Goal: Task Accomplishment & Management: Use online tool/utility

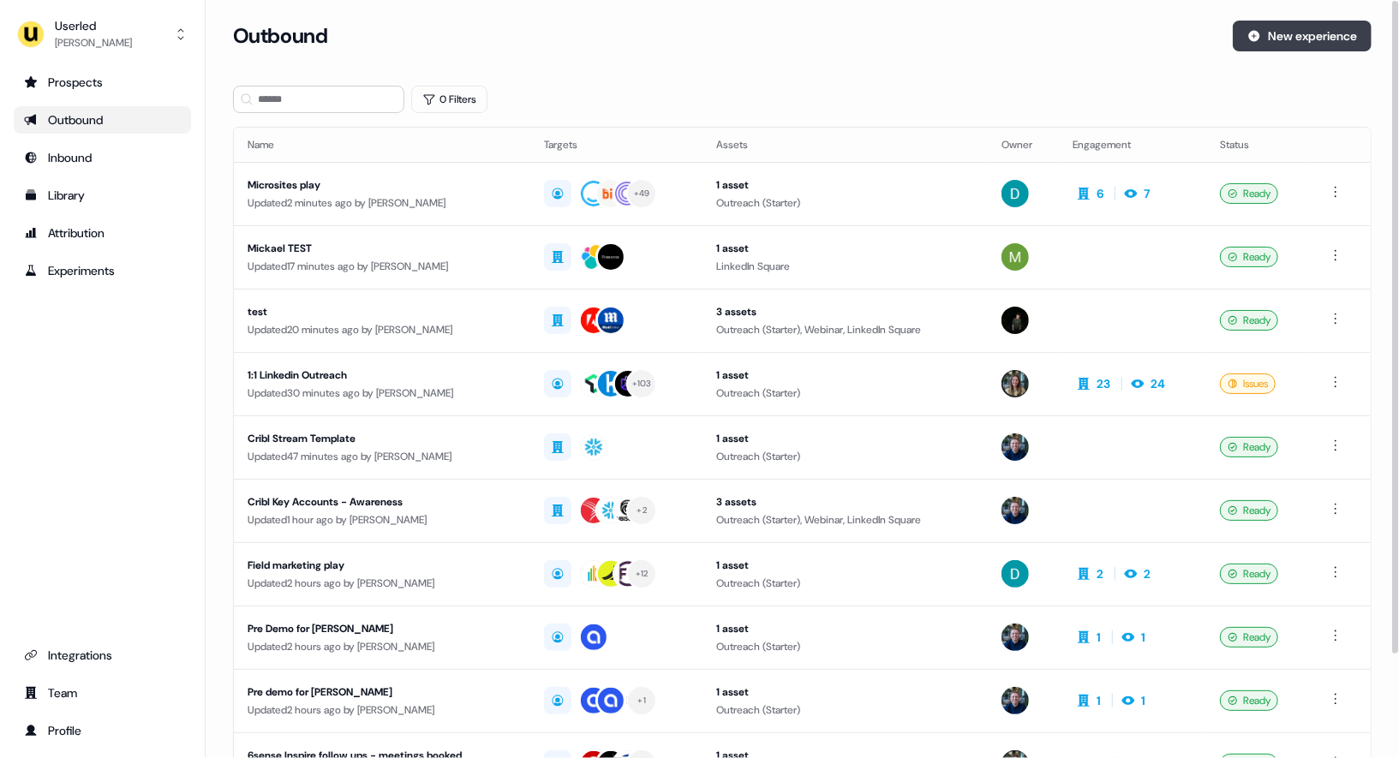
click at [1296, 38] on button "New experience" at bounding box center [1302, 36] width 139 height 31
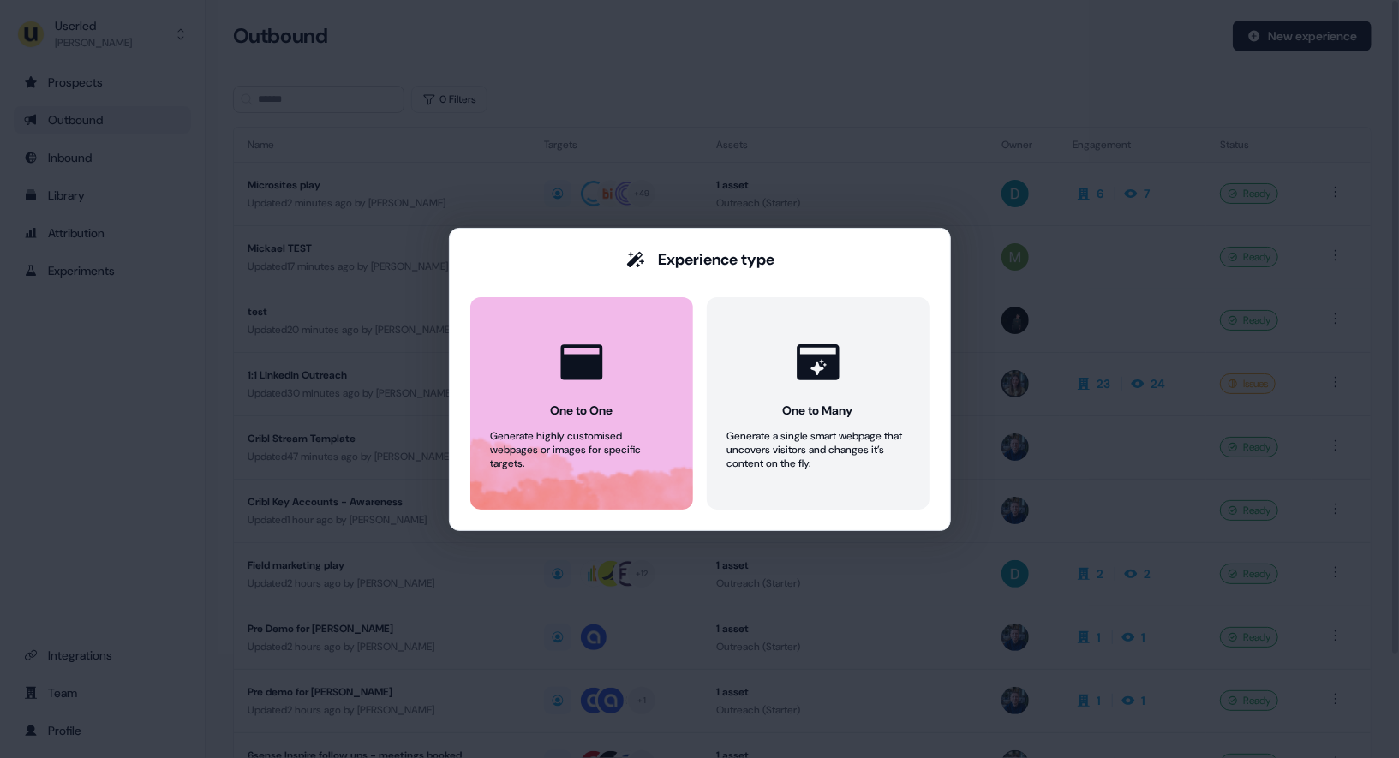
click at [620, 397] on button "One to One Generate highly customised webpages or images for specific targets." at bounding box center [581, 403] width 223 height 212
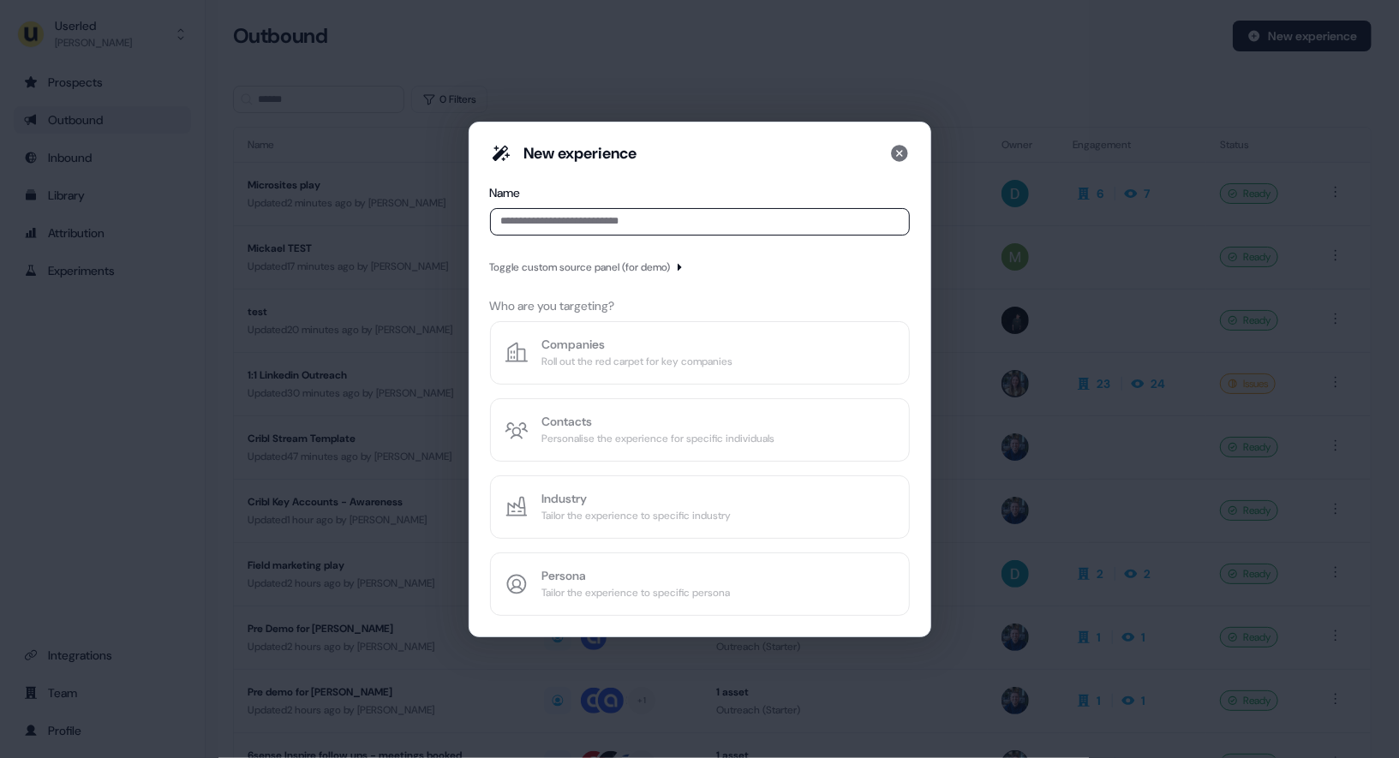
click at [583, 230] on input at bounding box center [700, 221] width 420 height 27
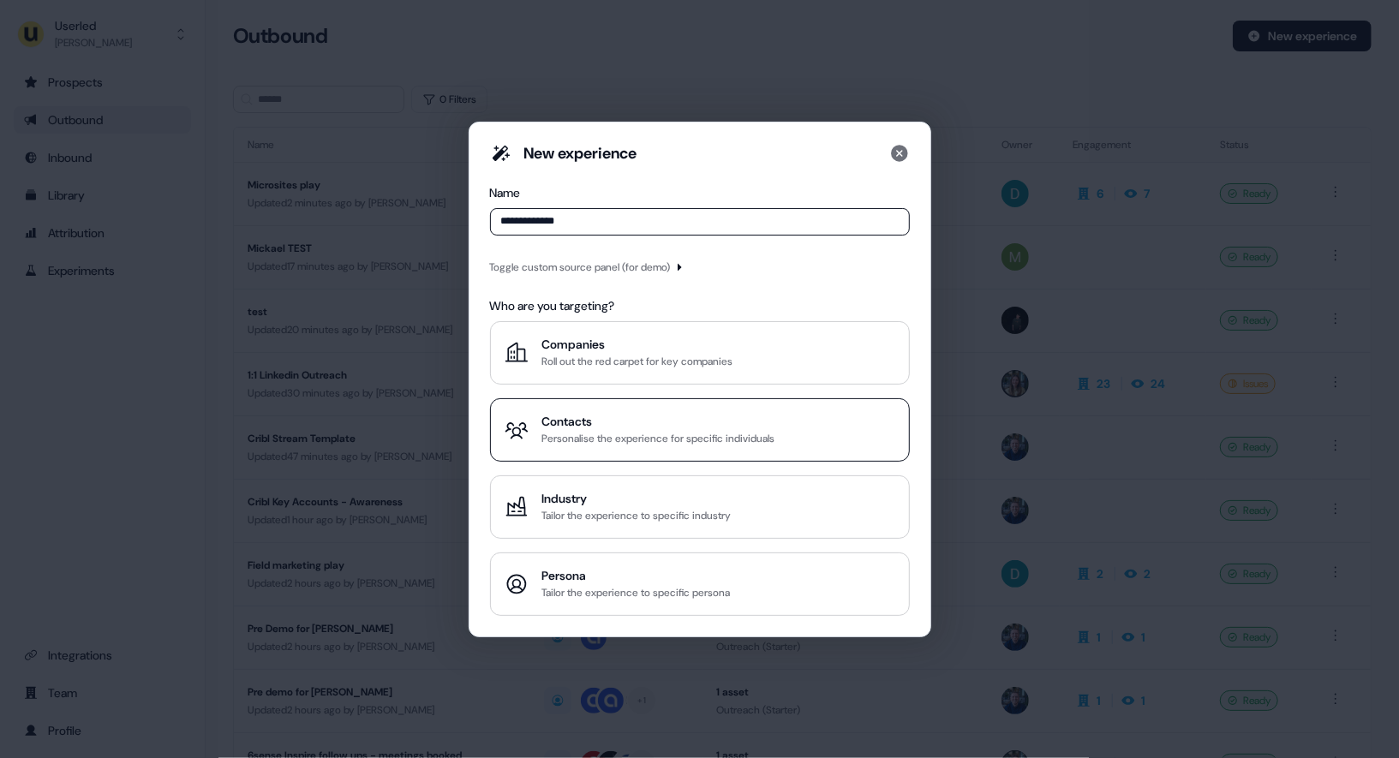
type input "**********"
click at [625, 418] on div "Contacts" at bounding box center [658, 421] width 233 height 17
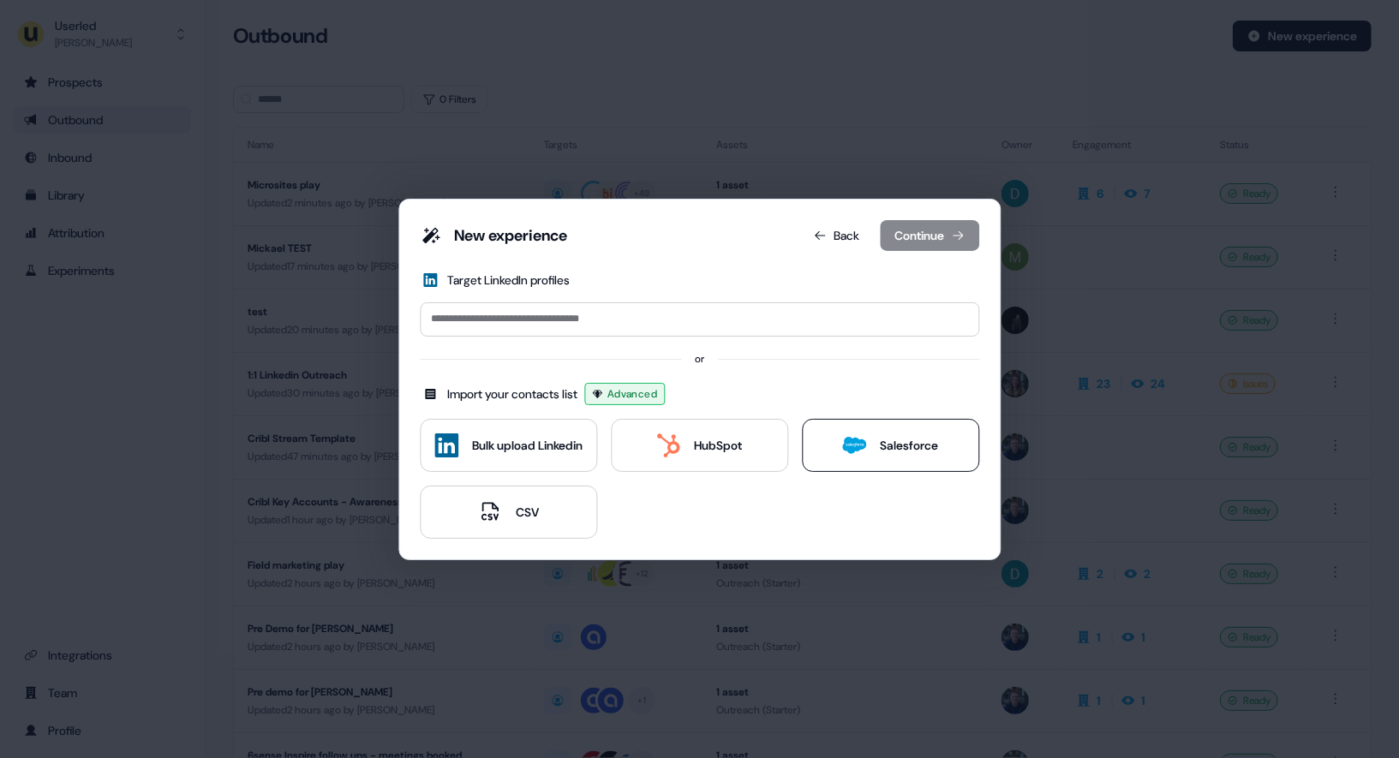
click at [891, 446] on div "Salesforce" at bounding box center [910, 445] width 58 height 17
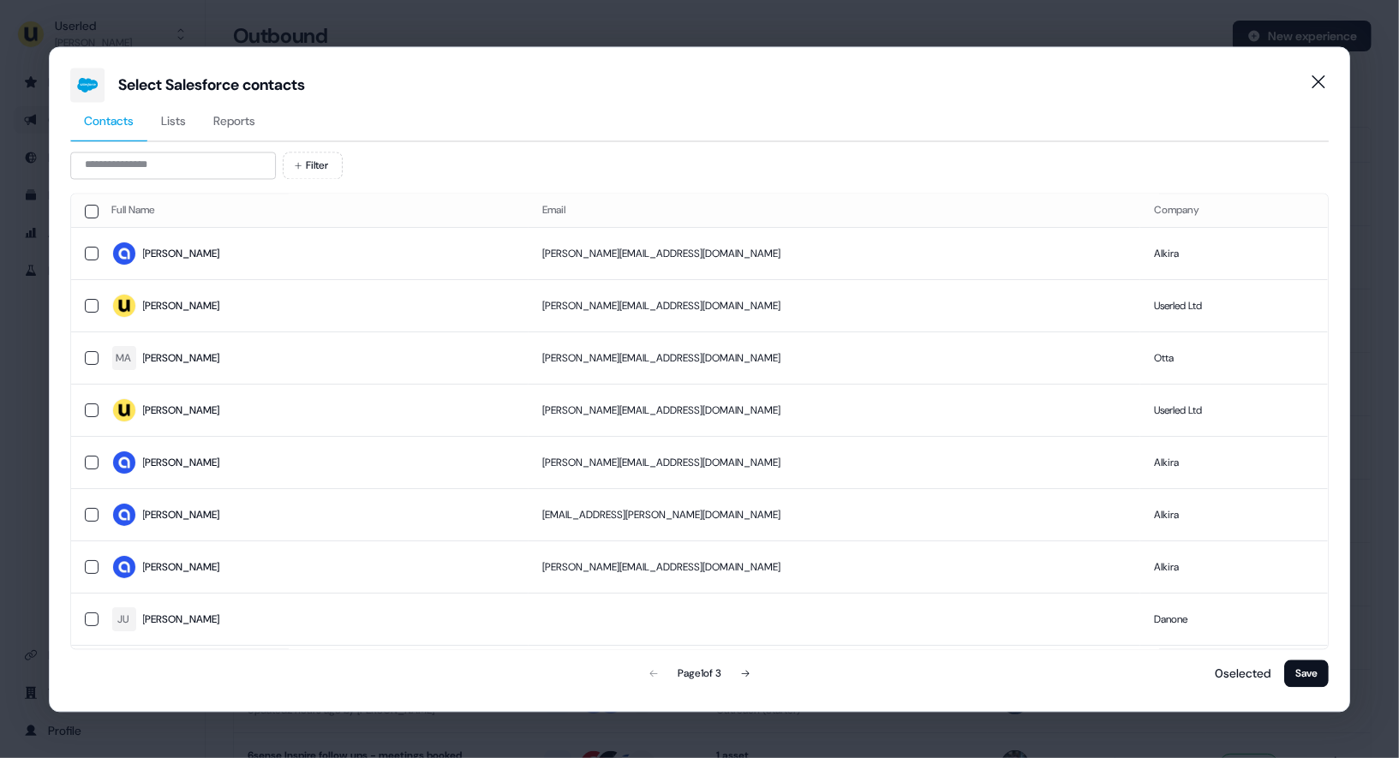
click at [171, 120] on span "Lists" at bounding box center [173, 120] width 25 height 17
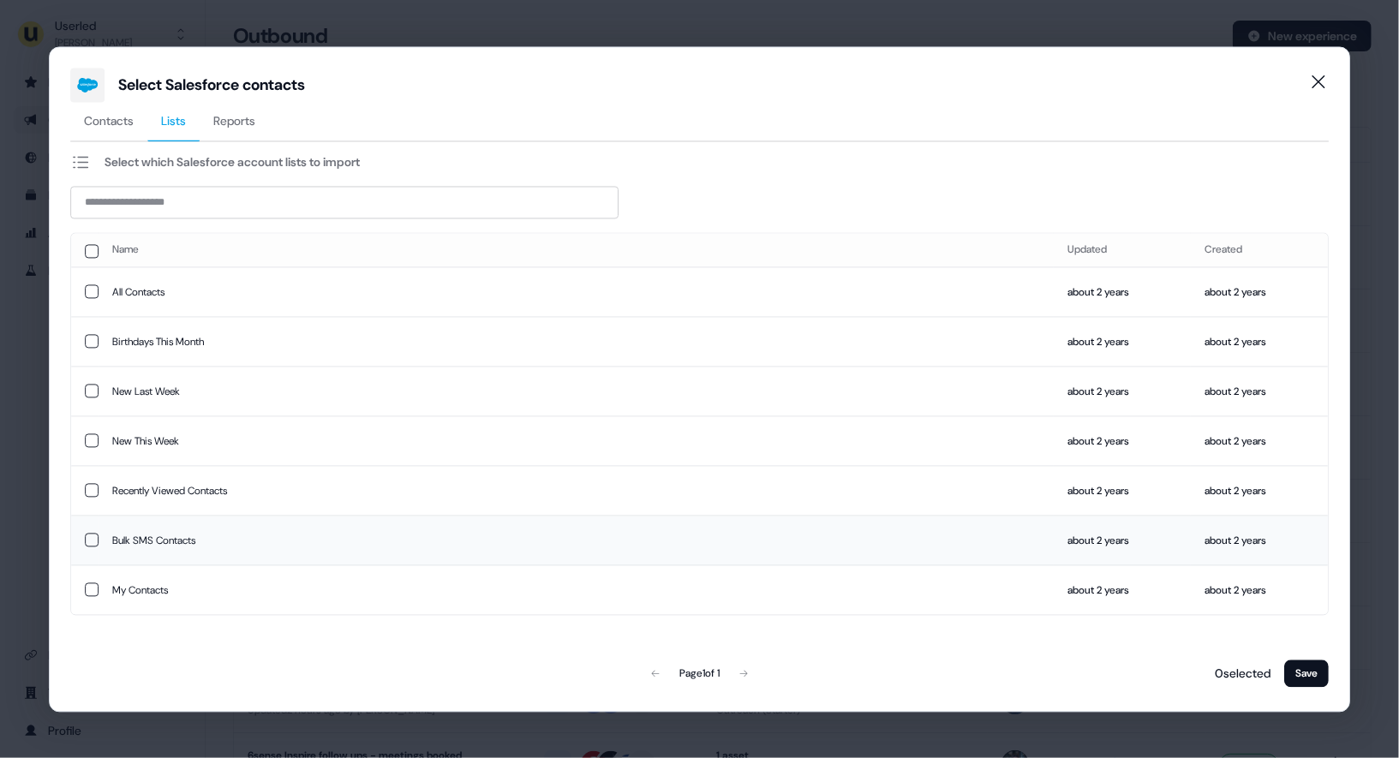
click at [88, 535] on button "button" at bounding box center [92, 541] width 14 height 14
click at [1298, 676] on button "Save" at bounding box center [1306, 673] width 45 height 27
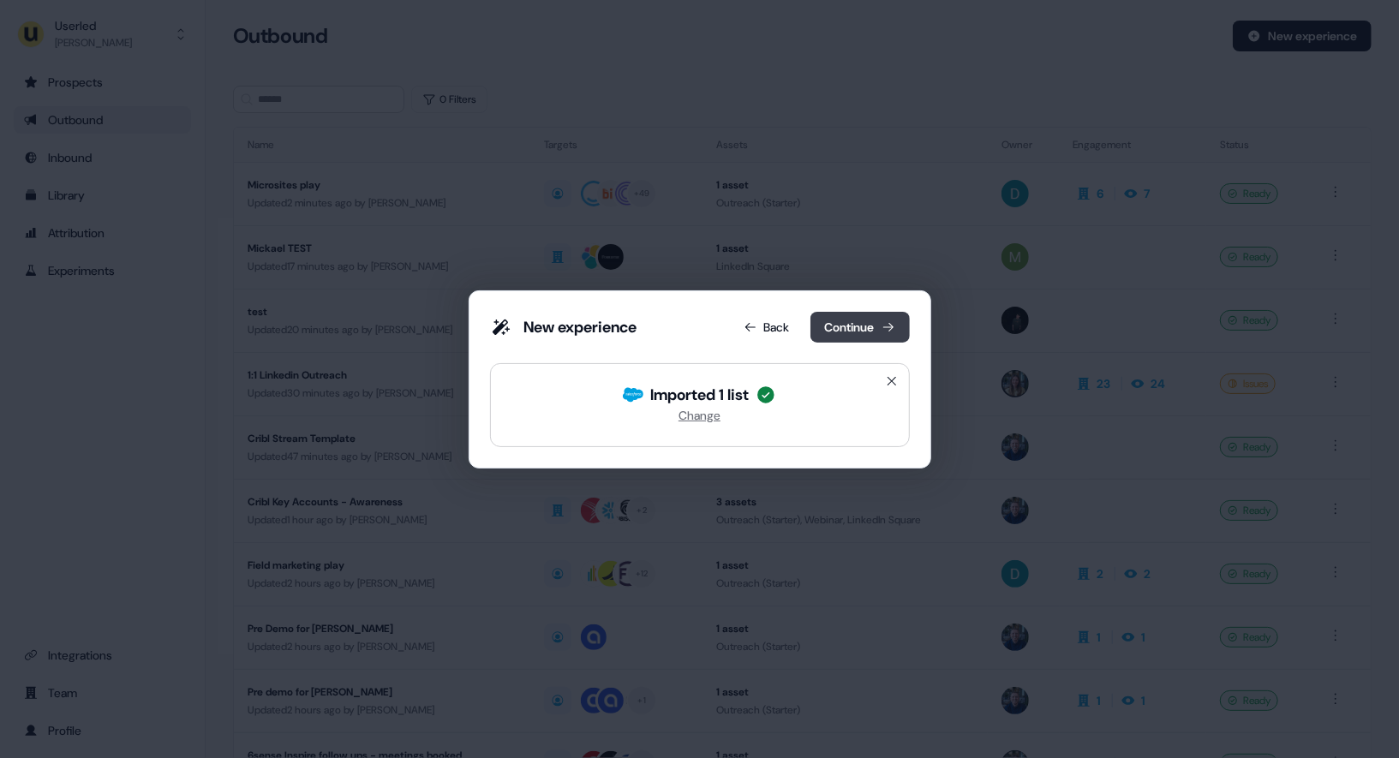
click at [865, 324] on button "Continue" at bounding box center [859, 327] width 99 height 31
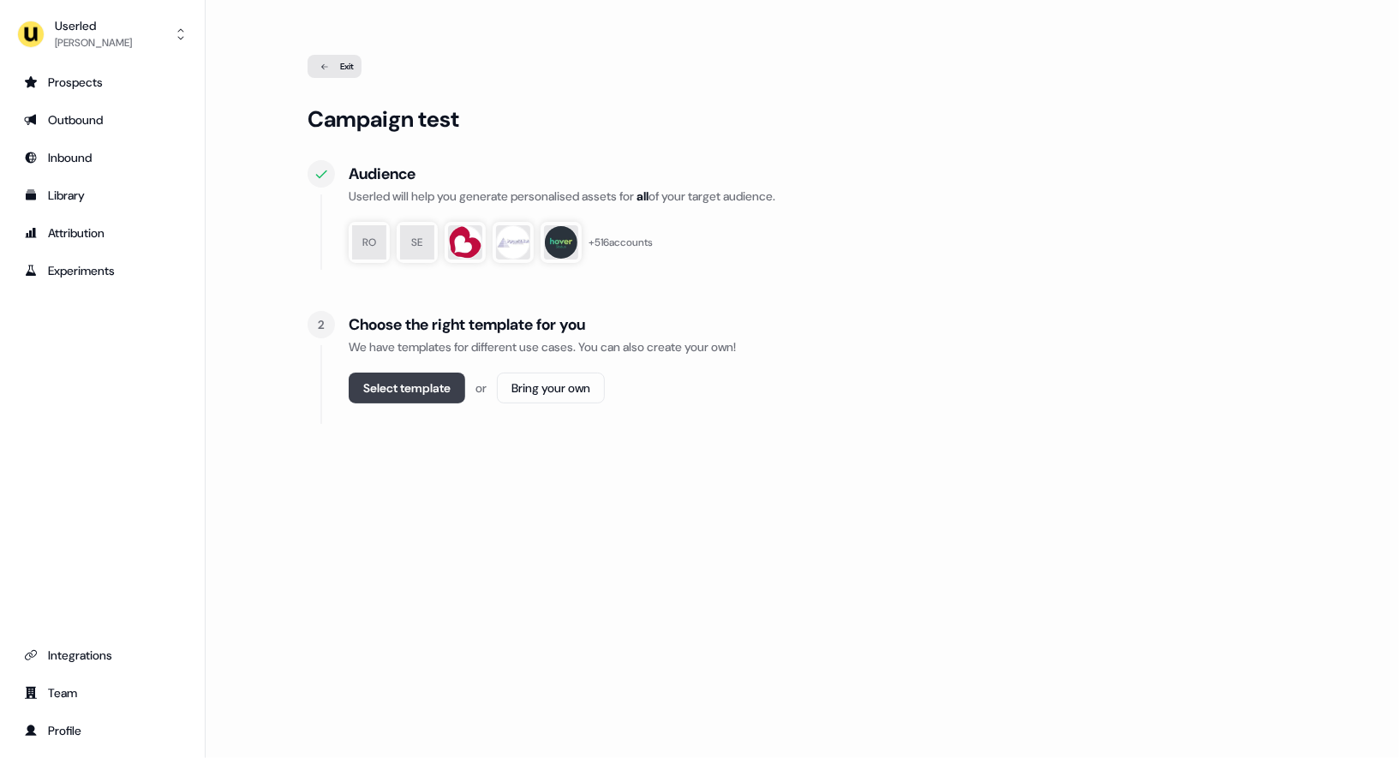
click at [416, 393] on button "Select template" at bounding box center [407, 388] width 116 height 31
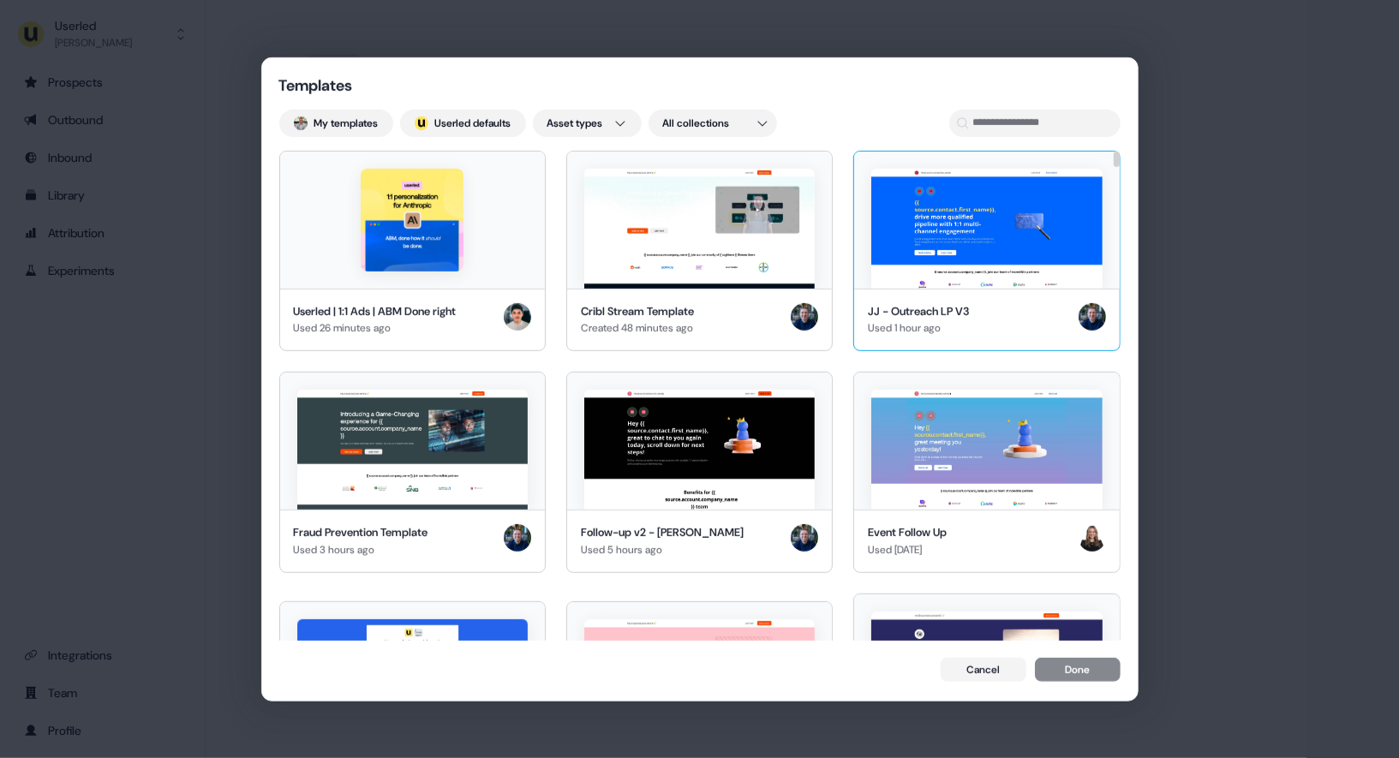
click at [1019, 236] on img at bounding box center [986, 228] width 230 height 120
click at [1059, 655] on div "Templates My templates ; Userled defaults Asset types All collections Userled |…" at bounding box center [699, 379] width 875 height 644
click at [1059, 658] on div "1 selected Cancel Done" at bounding box center [699, 671] width 841 height 27
click at [1059, 672] on button "Done" at bounding box center [1078, 672] width 86 height 24
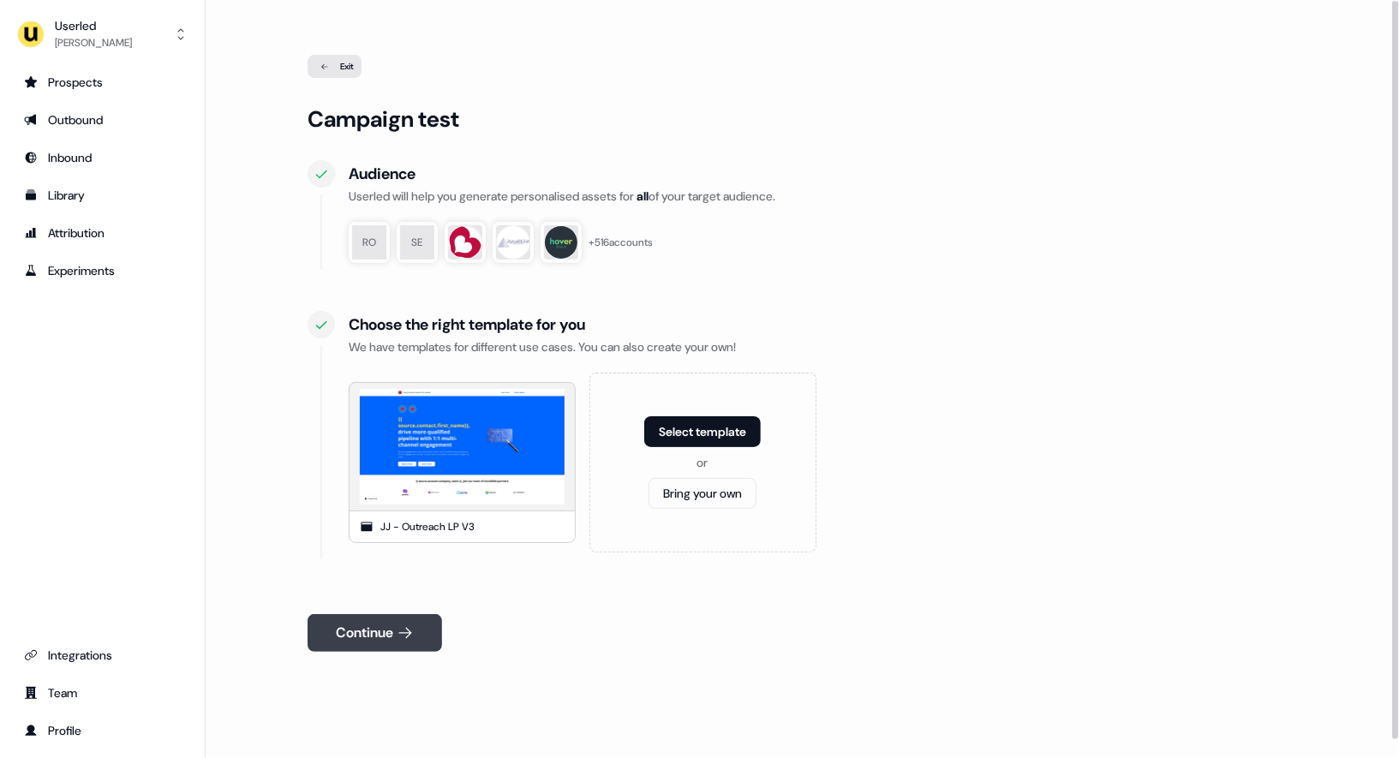
click at [360, 637] on button "Continue" at bounding box center [375, 633] width 134 height 38
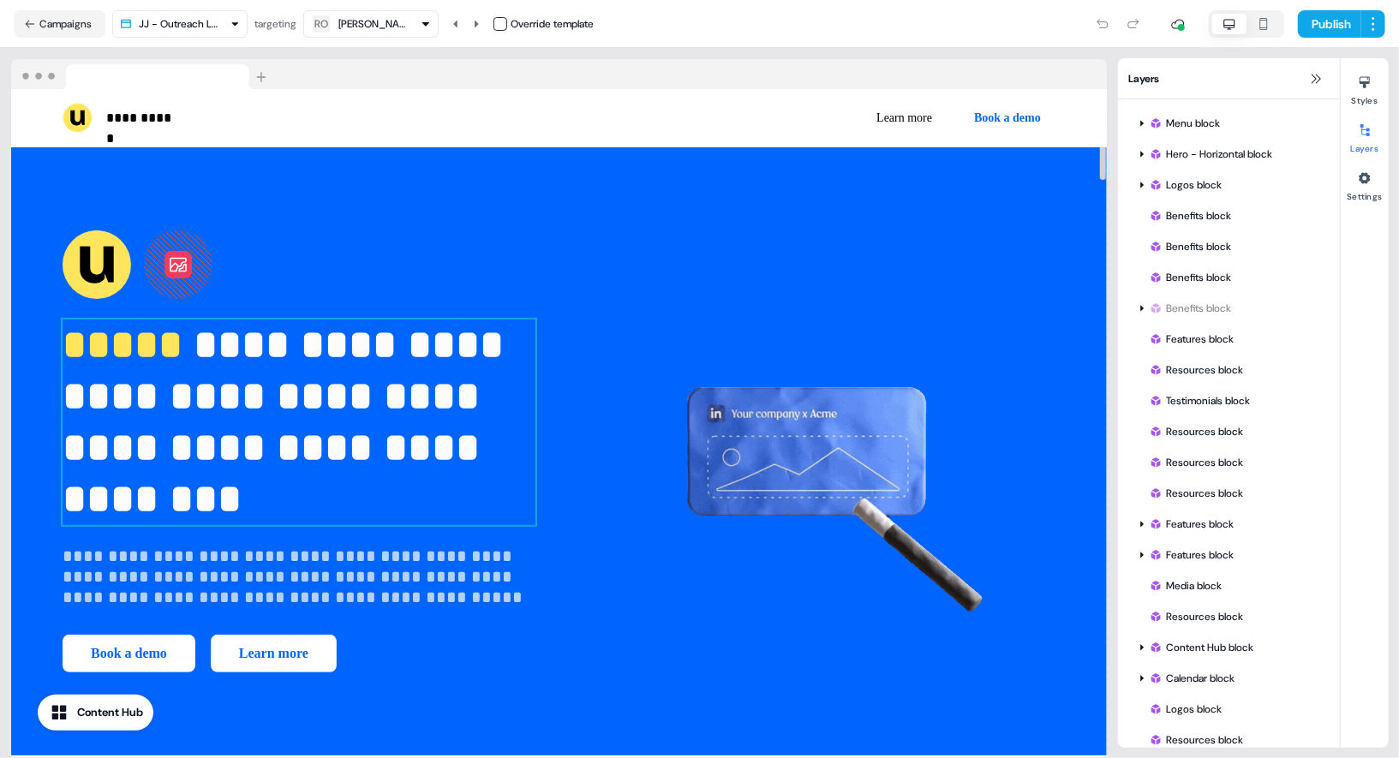
click at [124, 357] on span "*****" at bounding box center [128, 345] width 131 height 40
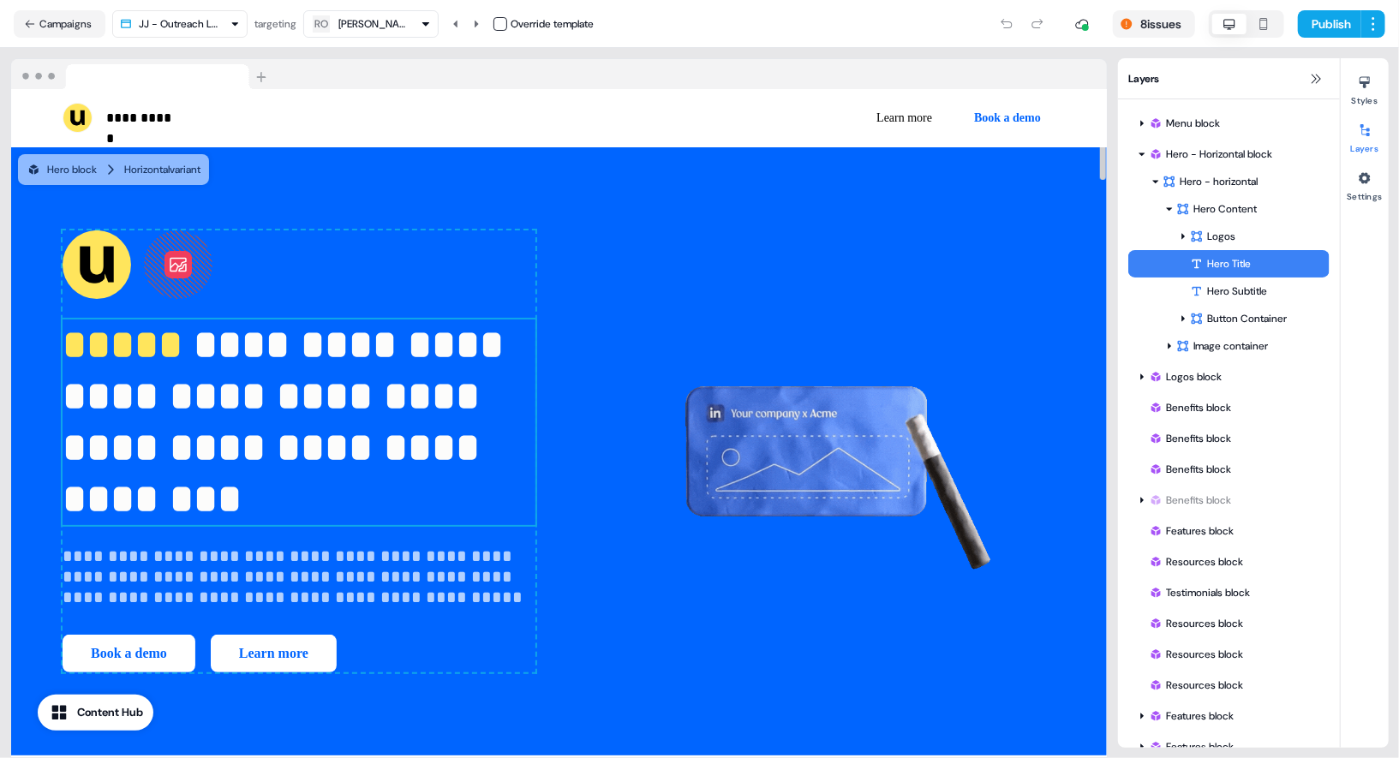
click at [124, 357] on span "*****" at bounding box center [128, 345] width 131 height 40
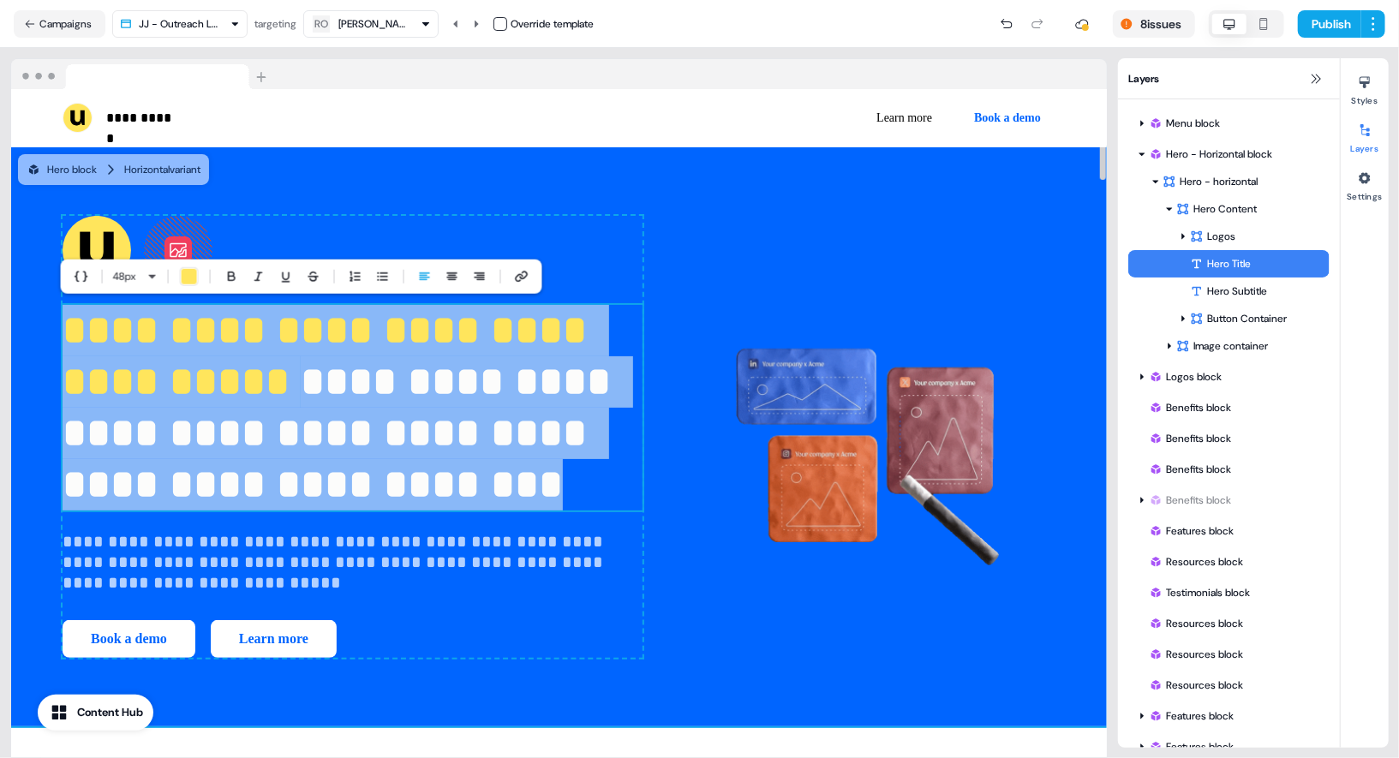
click at [683, 381] on div "**********" at bounding box center [559, 436] width 1096 height 579
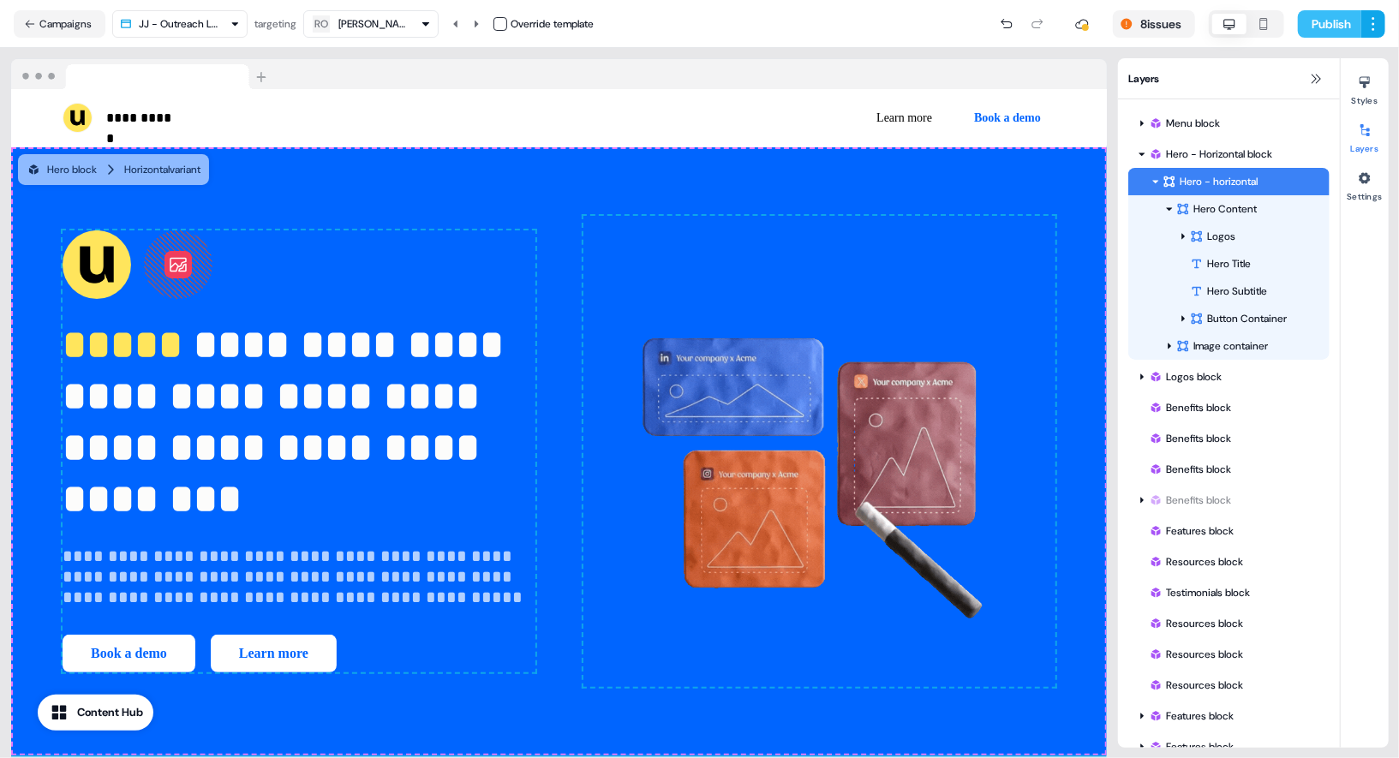
click at [1328, 25] on button "Publish" at bounding box center [1329, 23] width 63 height 27
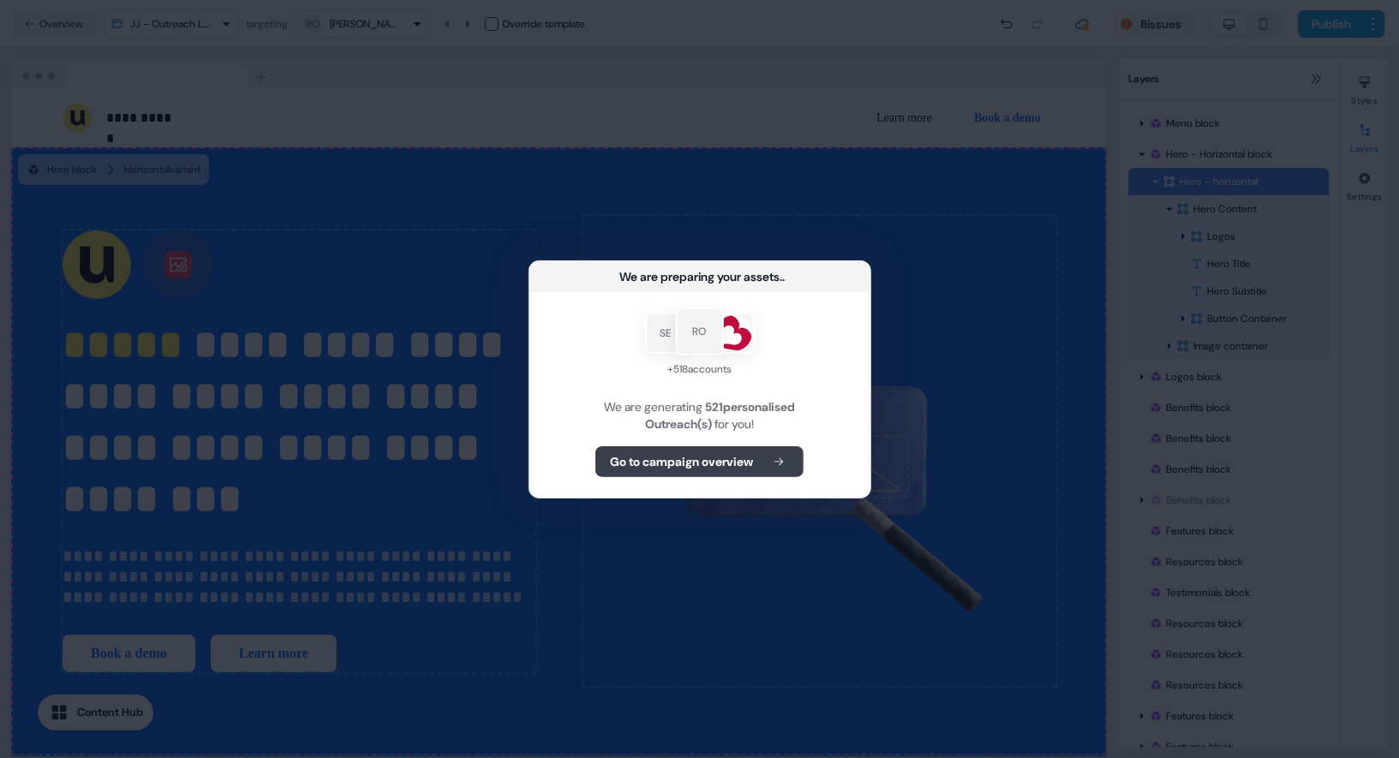
click at [684, 475] on button "Go to campaign overview" at bounding box center [699, 461] width 208 height 31
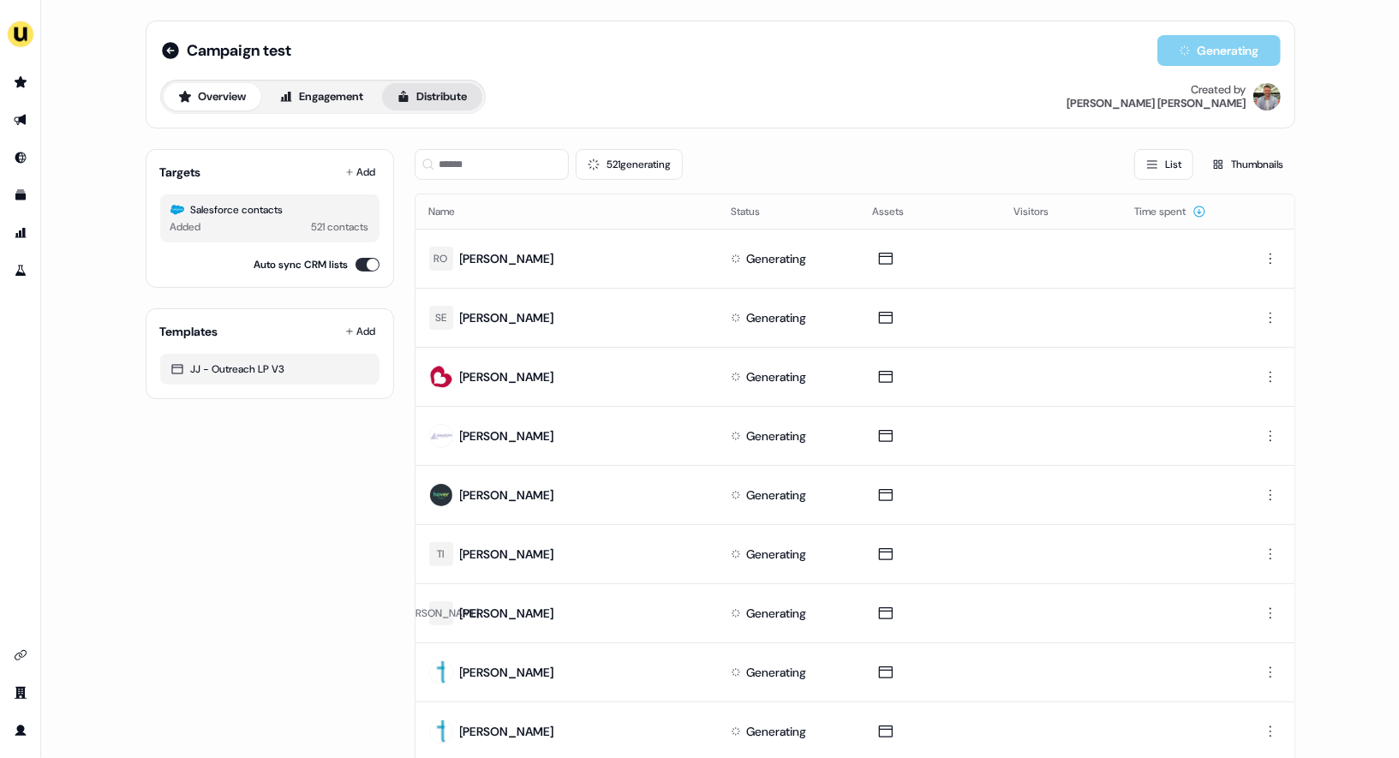
click at [426, 98] on button "Distribute" at bounding box center [432, 96] width 100 height 27
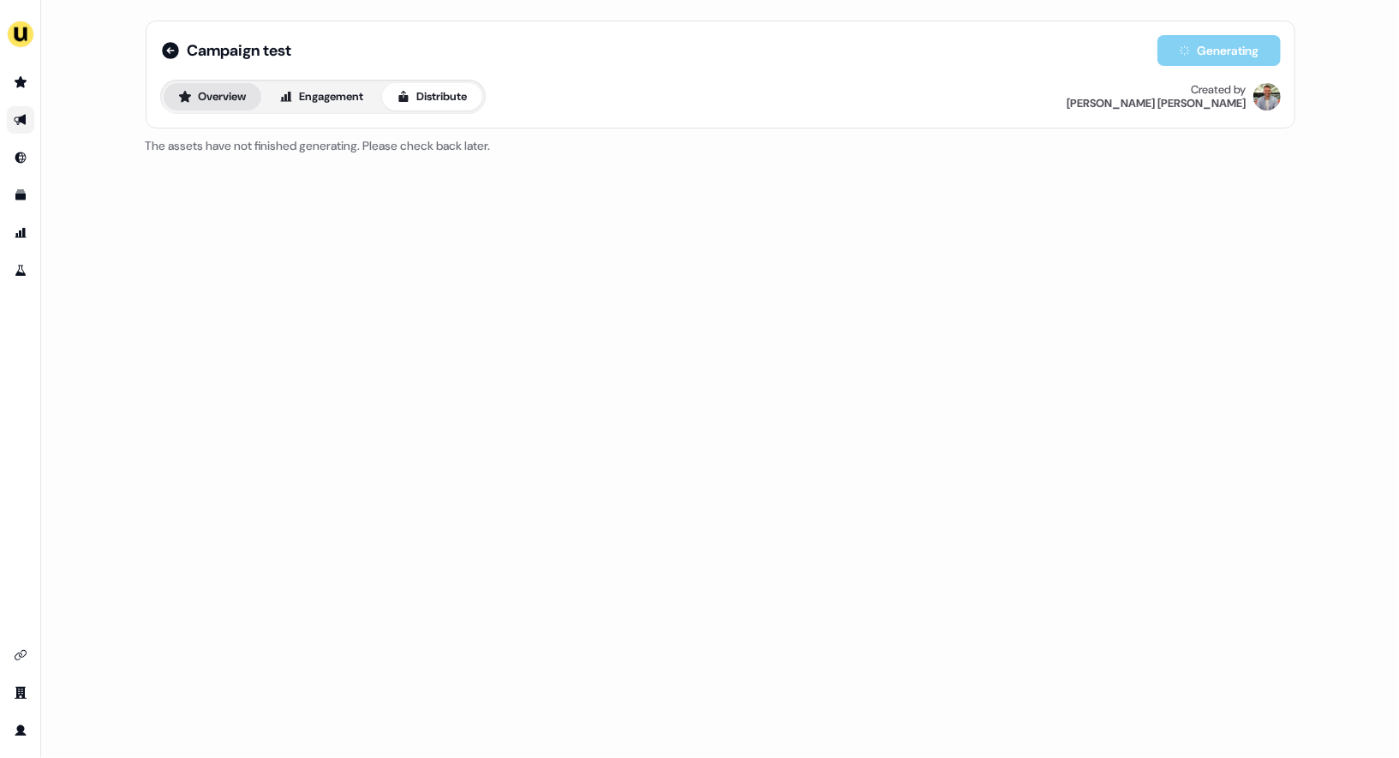
click at [201, 99] on button "Overview" at bounding box center [213, 96] width 98 height 27
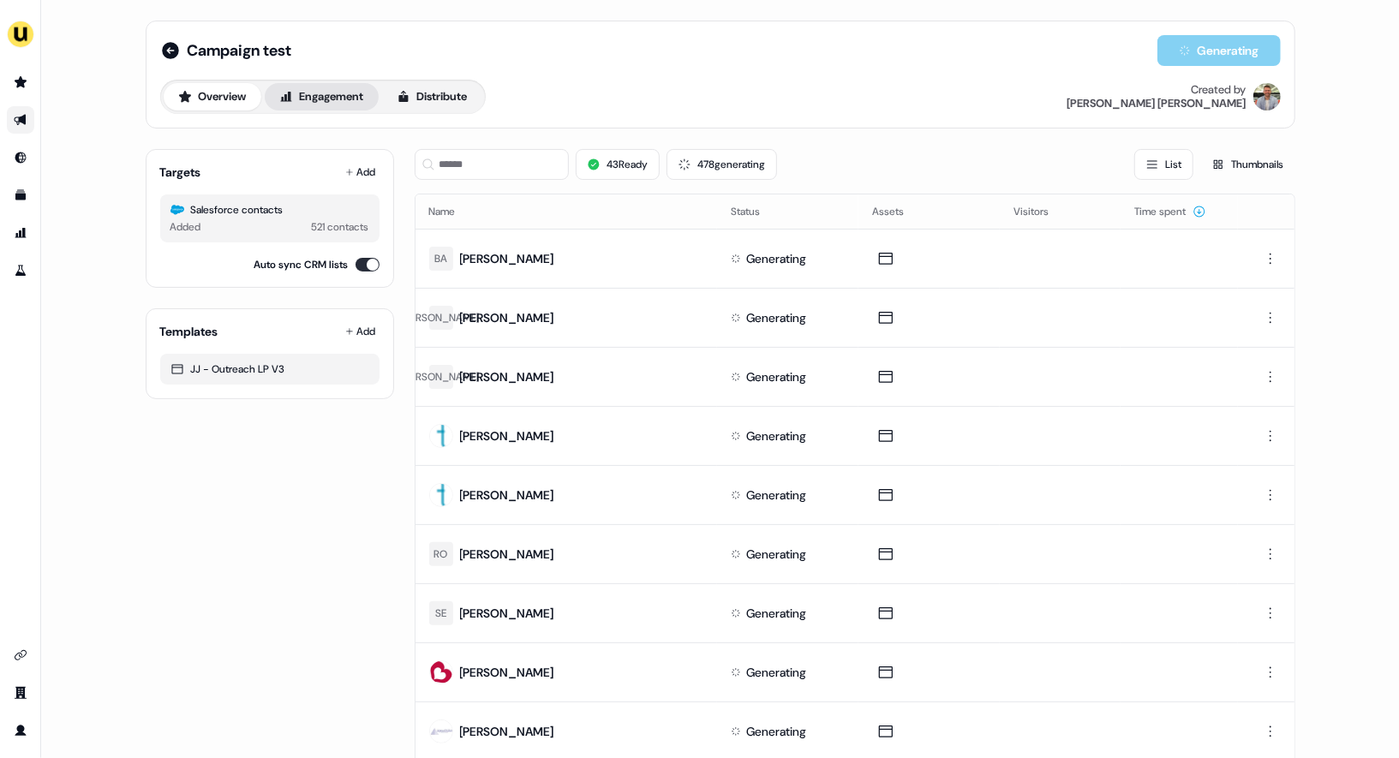
click at [331, 103] on button "Engagement" at bounding box center [322, 96] width 114 height 27
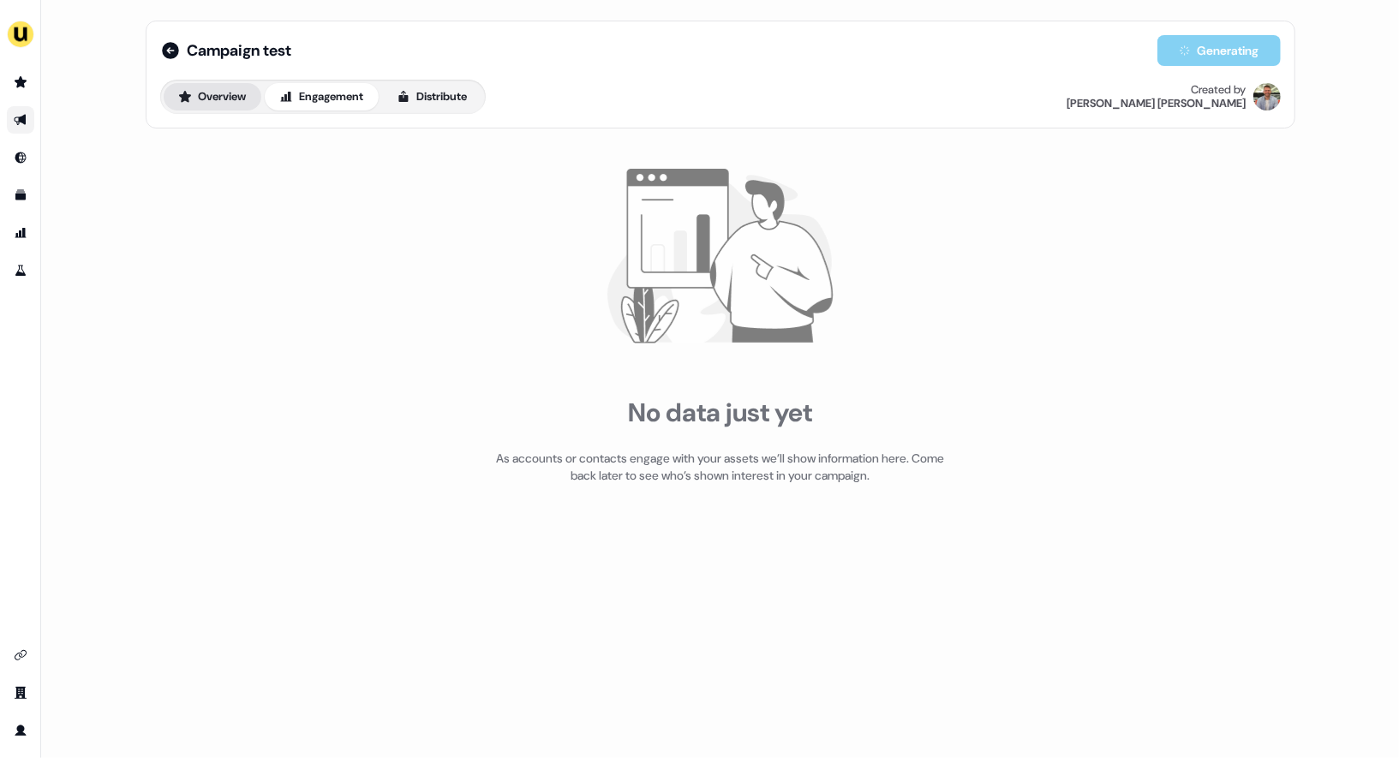
click at [218, 99] on button "Overview" at bounding box center [213, 96] width 98 height 27
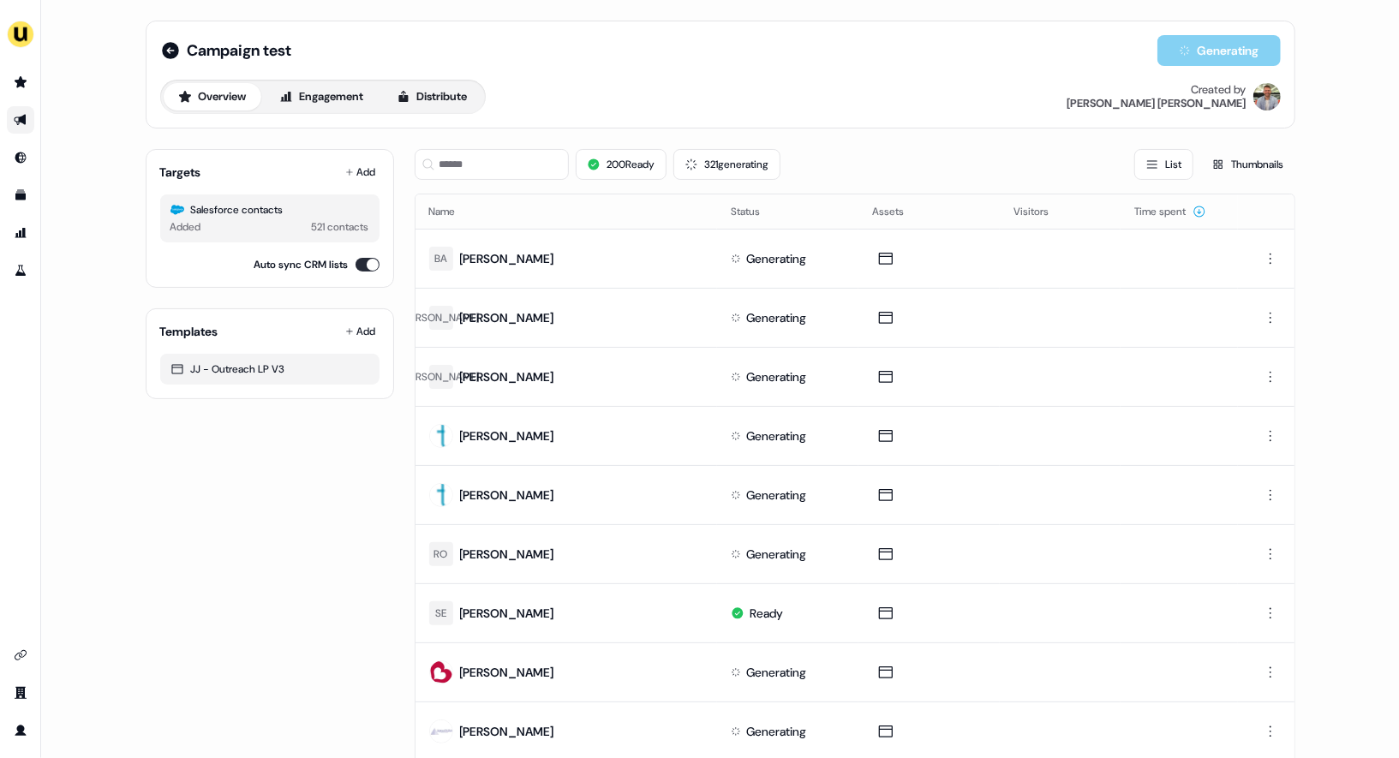
click at [740, 95] on div "Overview Engagement Distribute Created by [PERSON_NAME]" at bounding box center [720, 97] width 1120 height 34
click at [441, 84] on button "Distribute" at bounding box center [432, 96] width 100 height 27
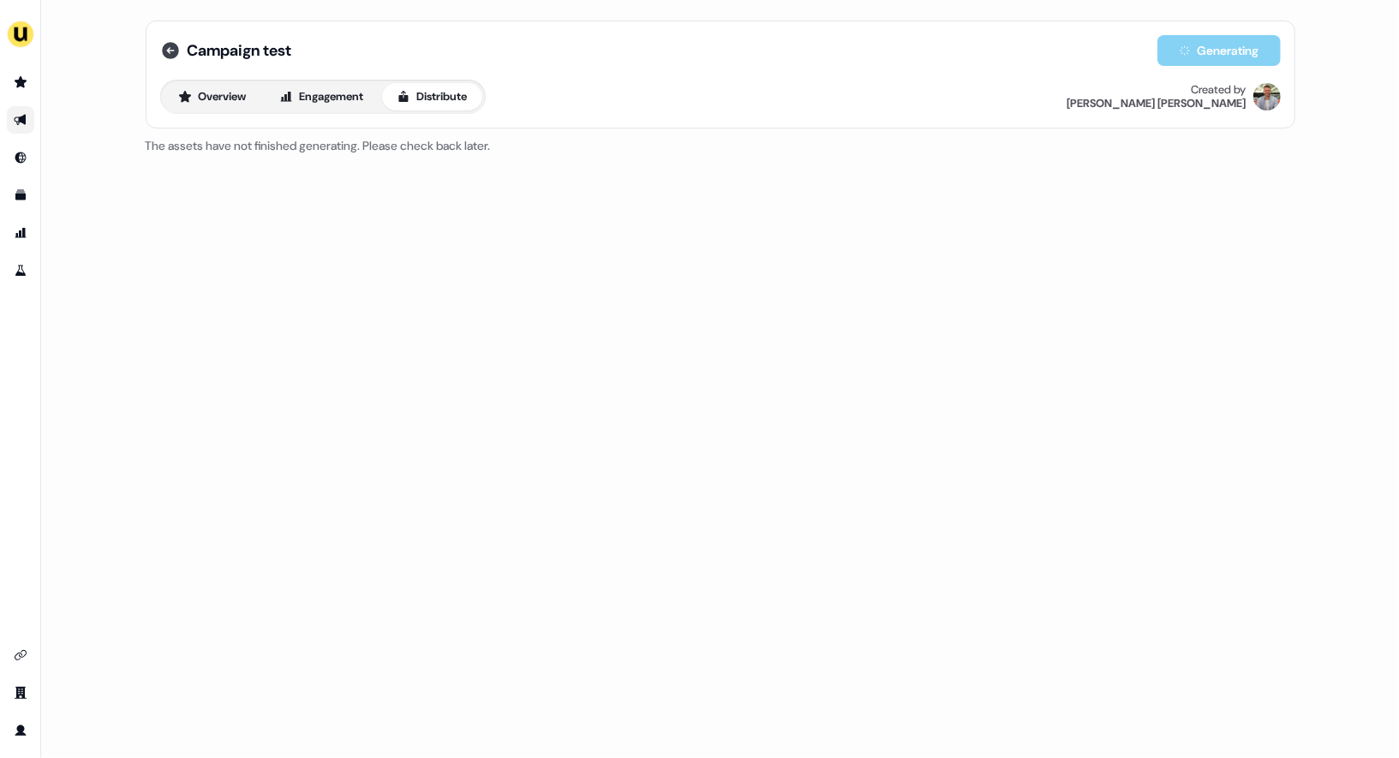
click at [174, 54] on icon at bounding box center [170, 50] width 17 height 17
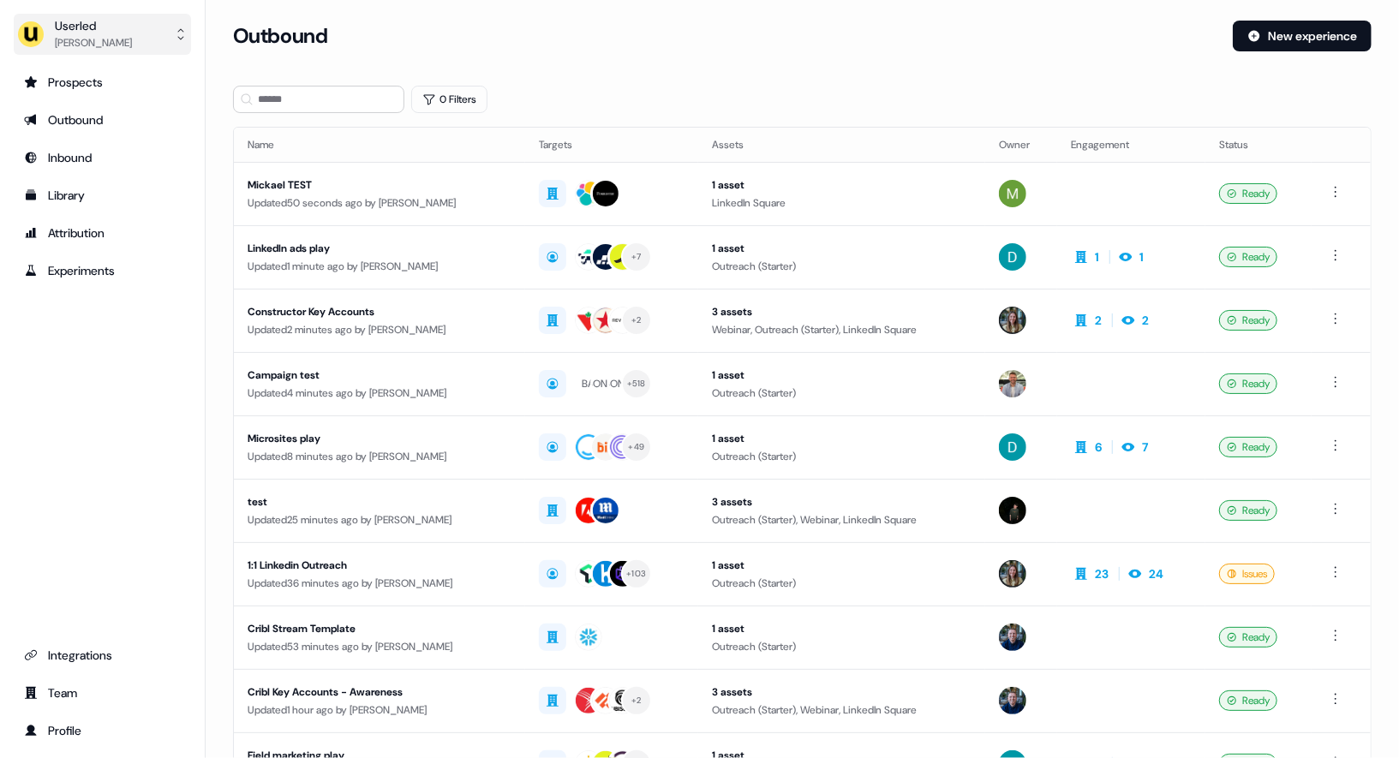
click at [143, 27] on button "Userled [PERSON_NAME]" at bounding box center [102, 34] width 177 height 41
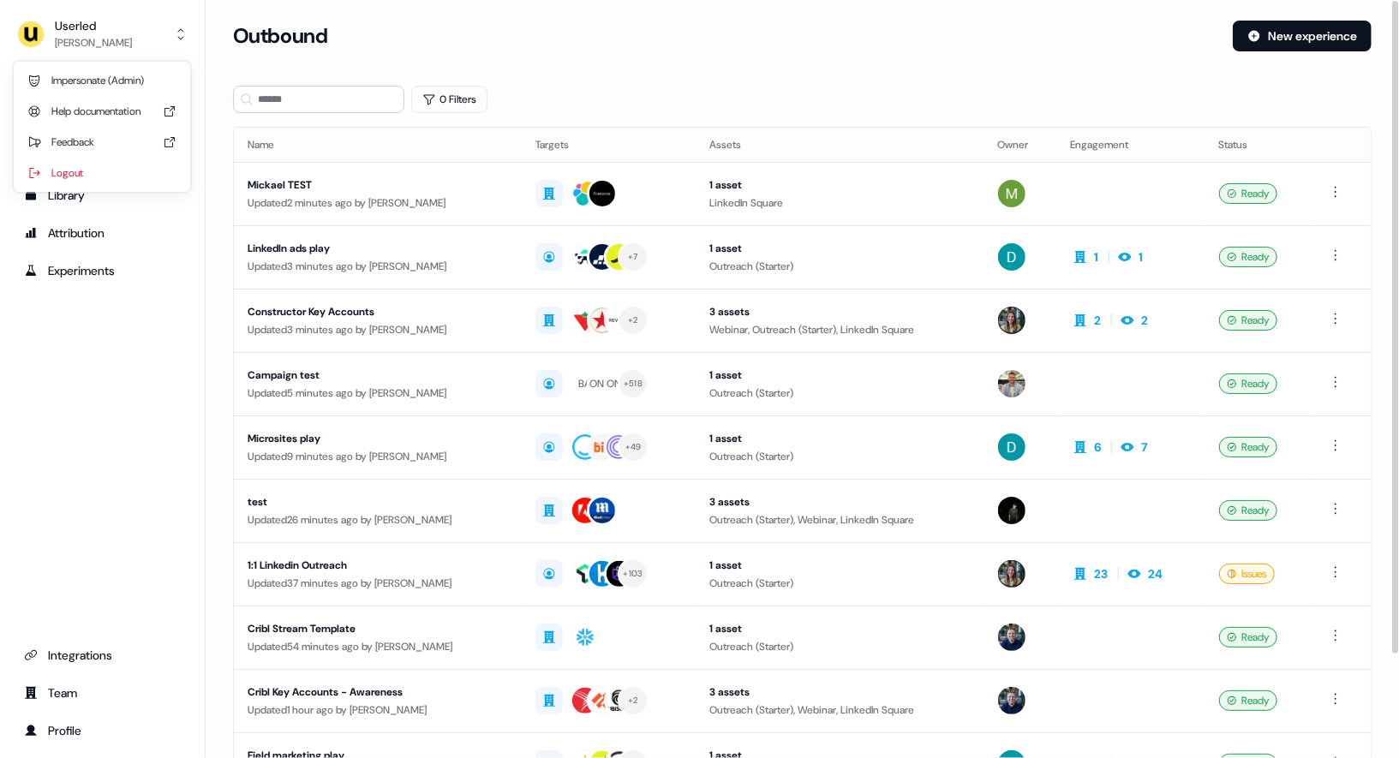
click at [598, 66] on div "Outbound New experience" at bounding box center [802, 46] width 1138 height 51
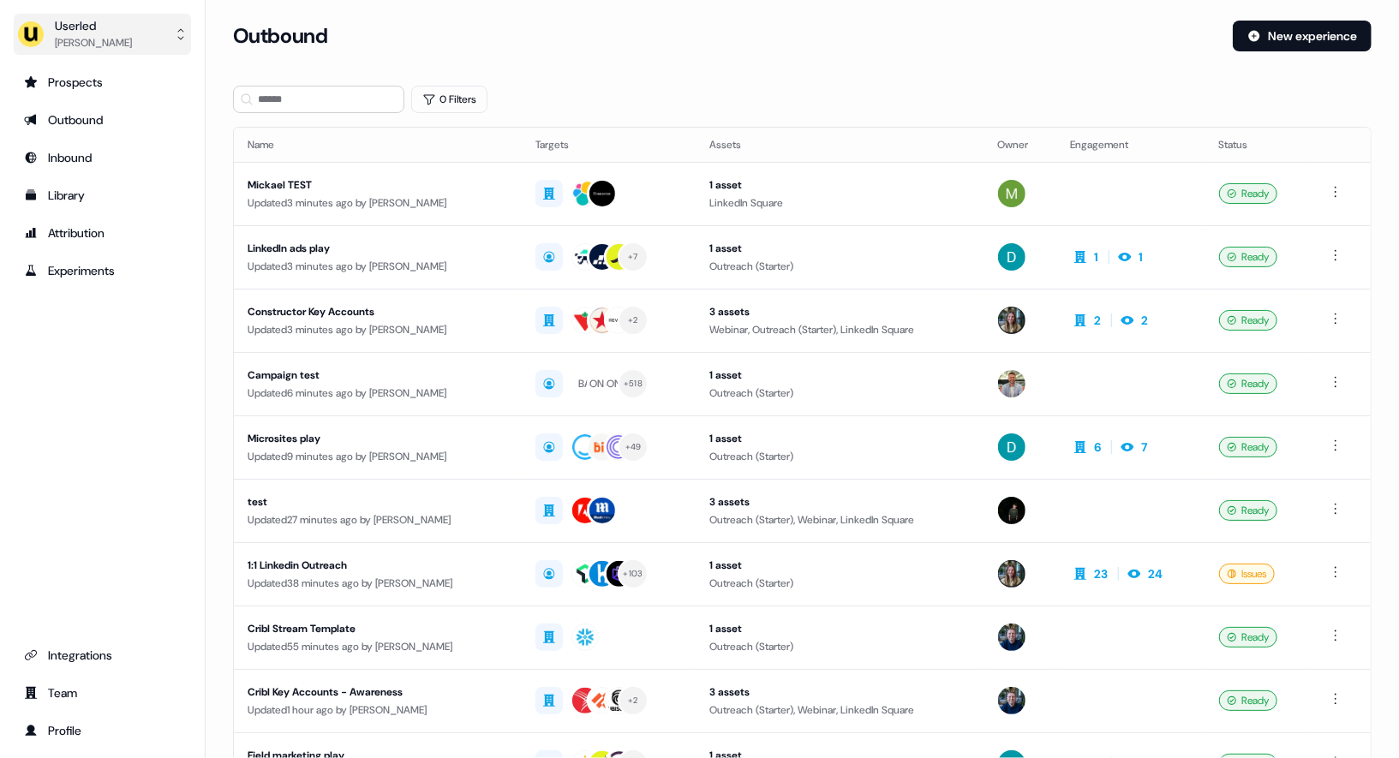
click at [105, 29] on div "Userled" at bounding box center [93, 25] width 77 height 17
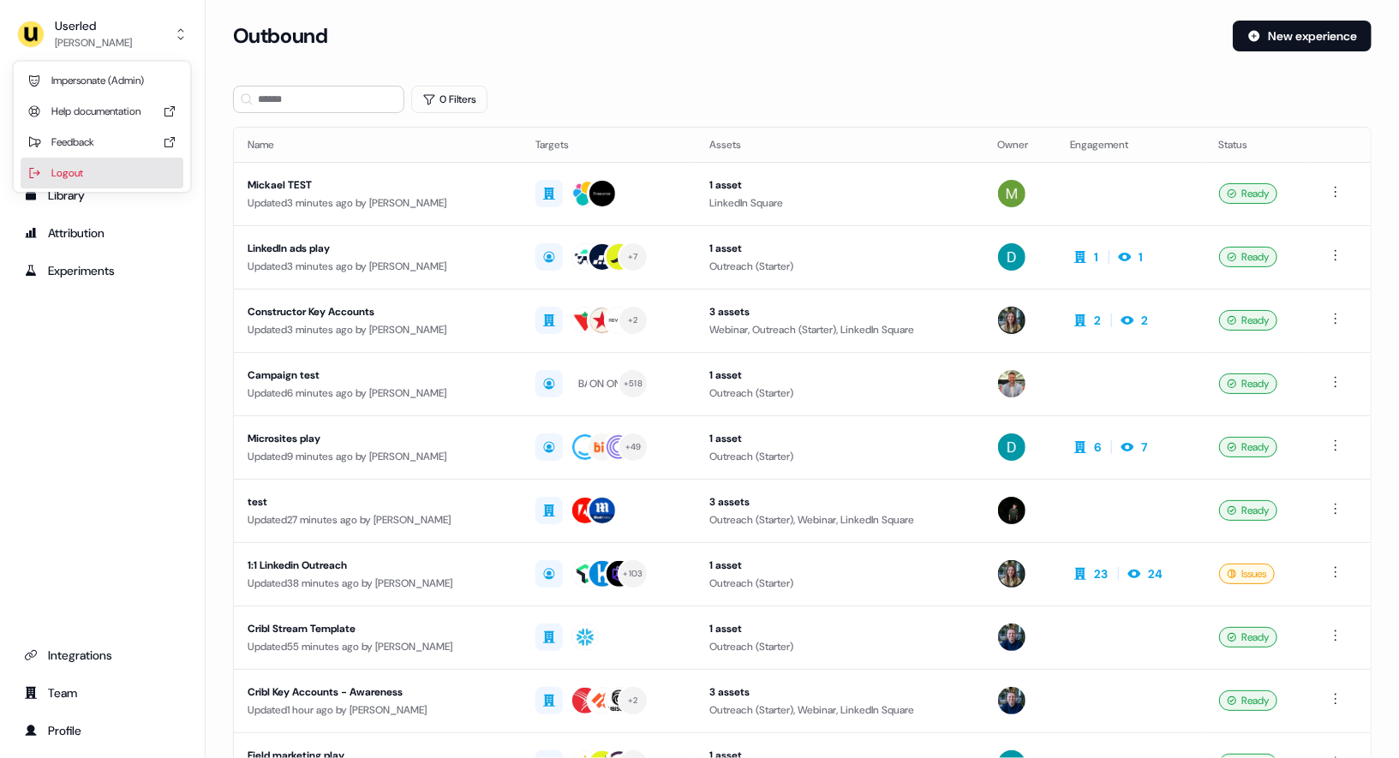
click at [81, 170] on div "Logout" at bounding box center [102, 173] width 163 height 31
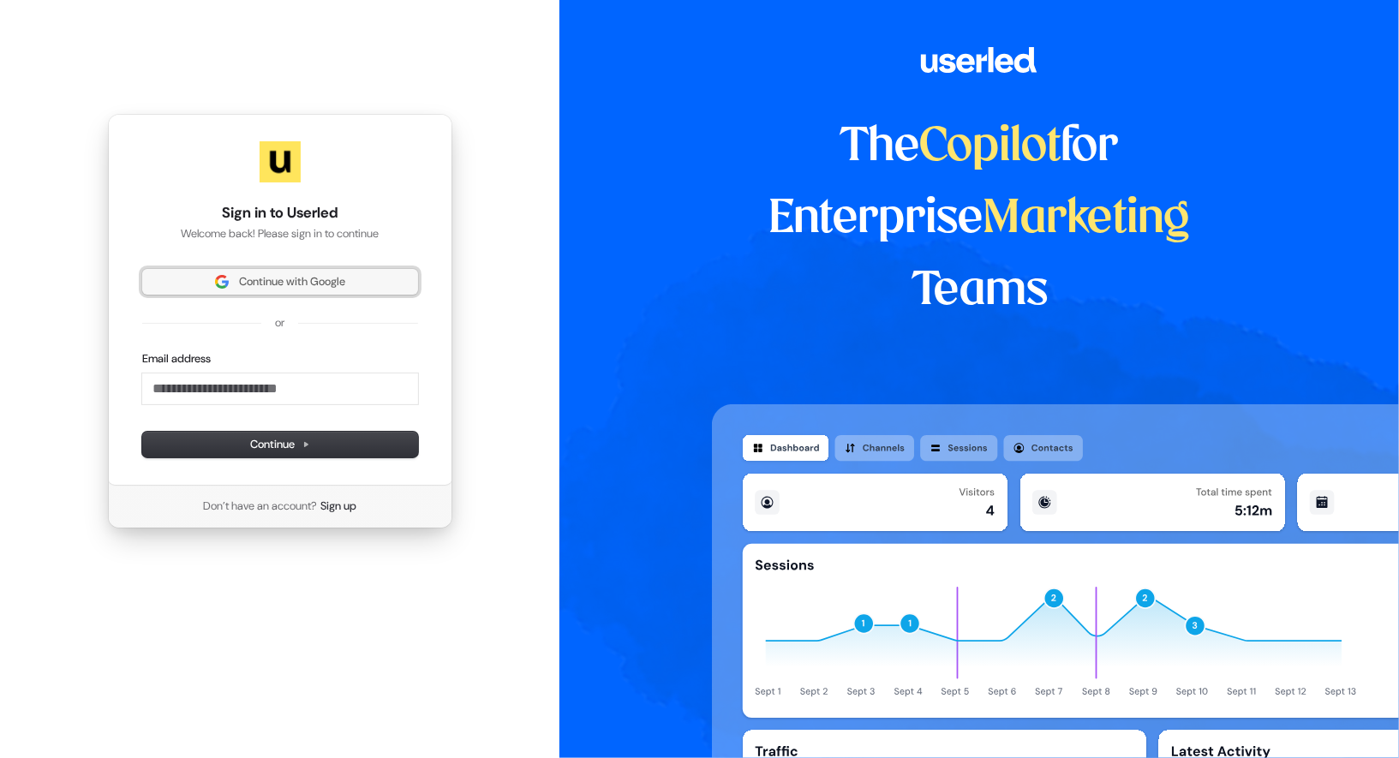
click at [289, 293] on button "Continue with Google" at bounding box center [280, 282] width 276 height 26
